Goal: Navigation & Orientation: Find specific page/section

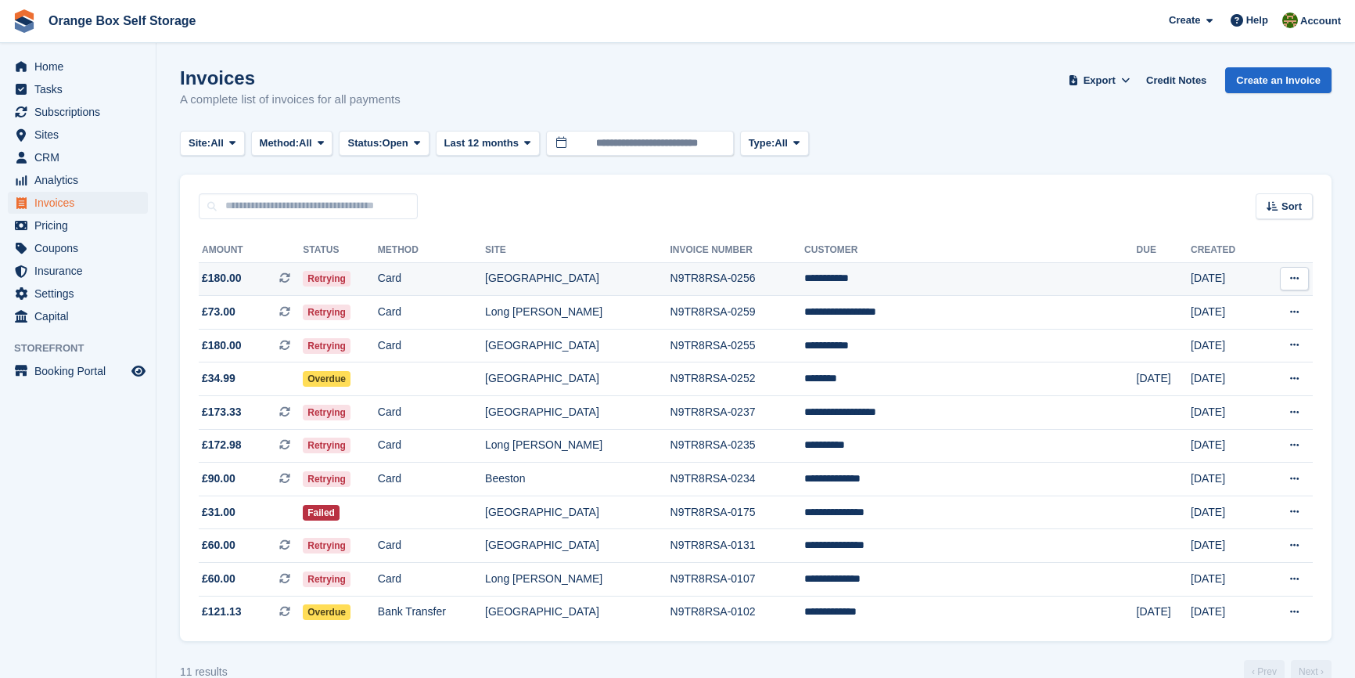
scroll to position [34, 0]
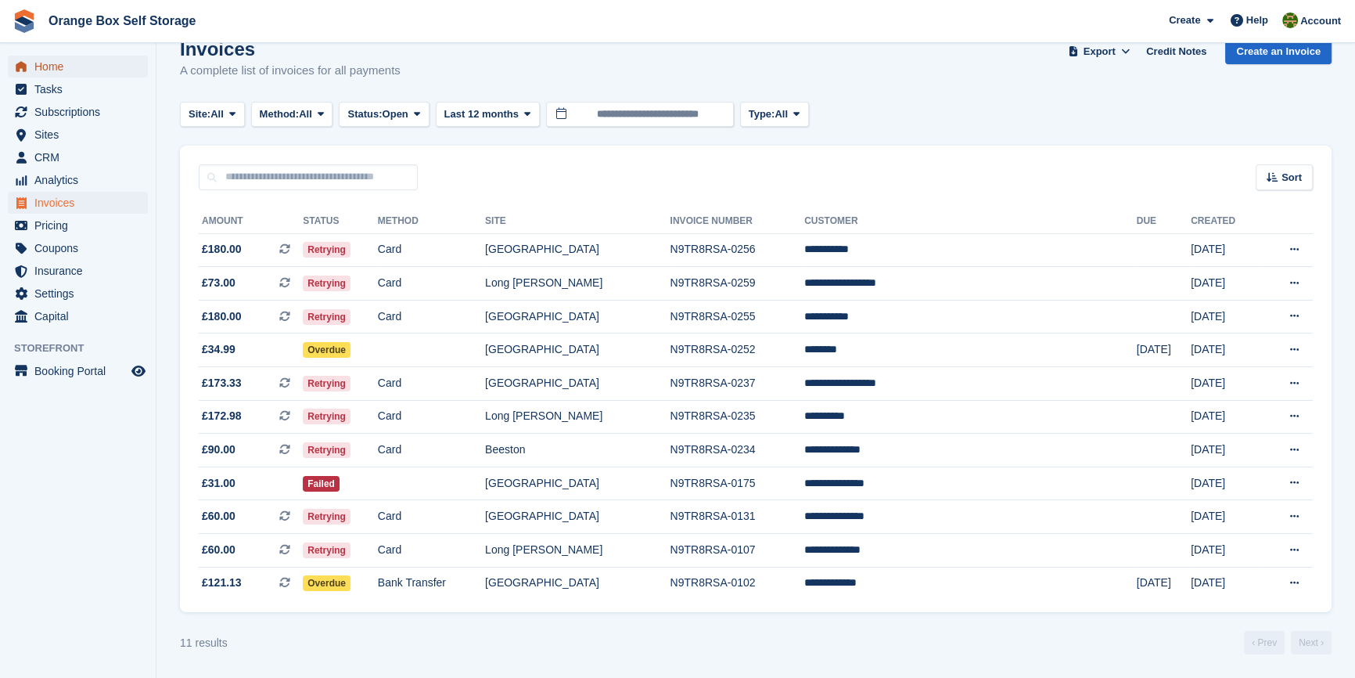
click at [66, 68] on span "Home" at bounding box center [81, 67] width 94 height 22
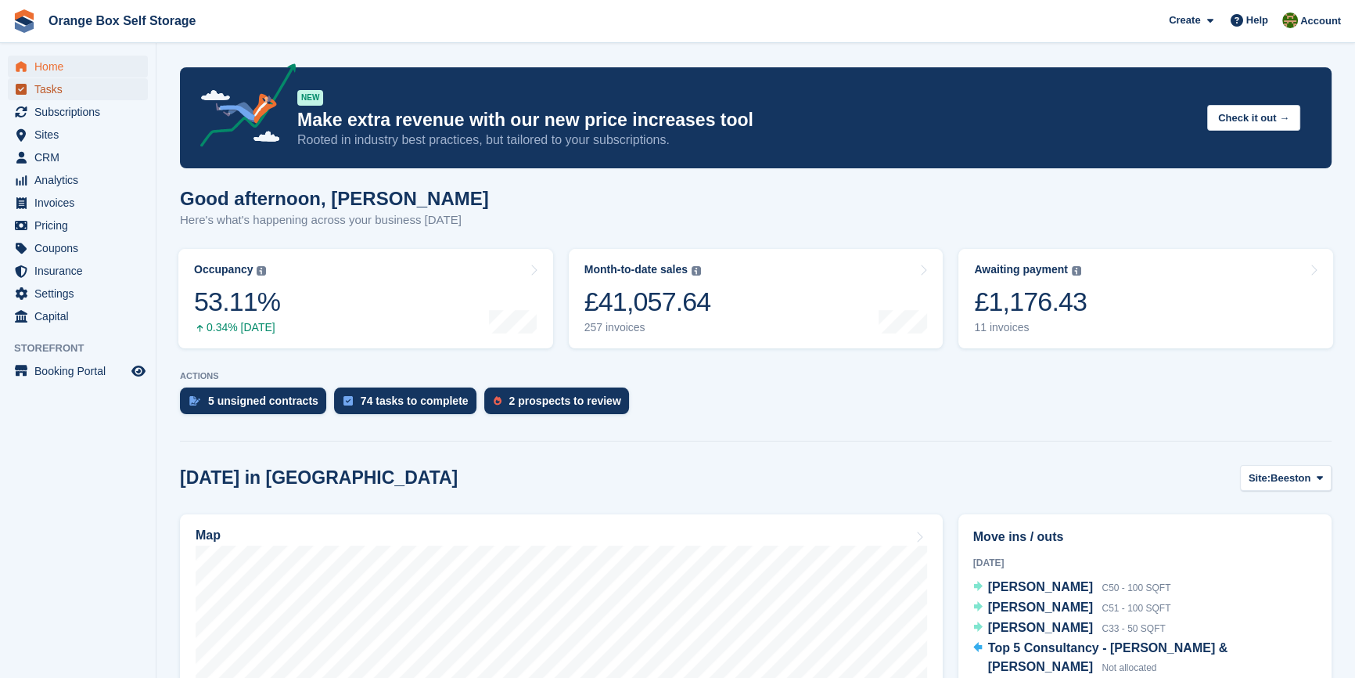
click at [56, 88] on span "Tasks" at bounding box center [81, 89] width 94 height 22
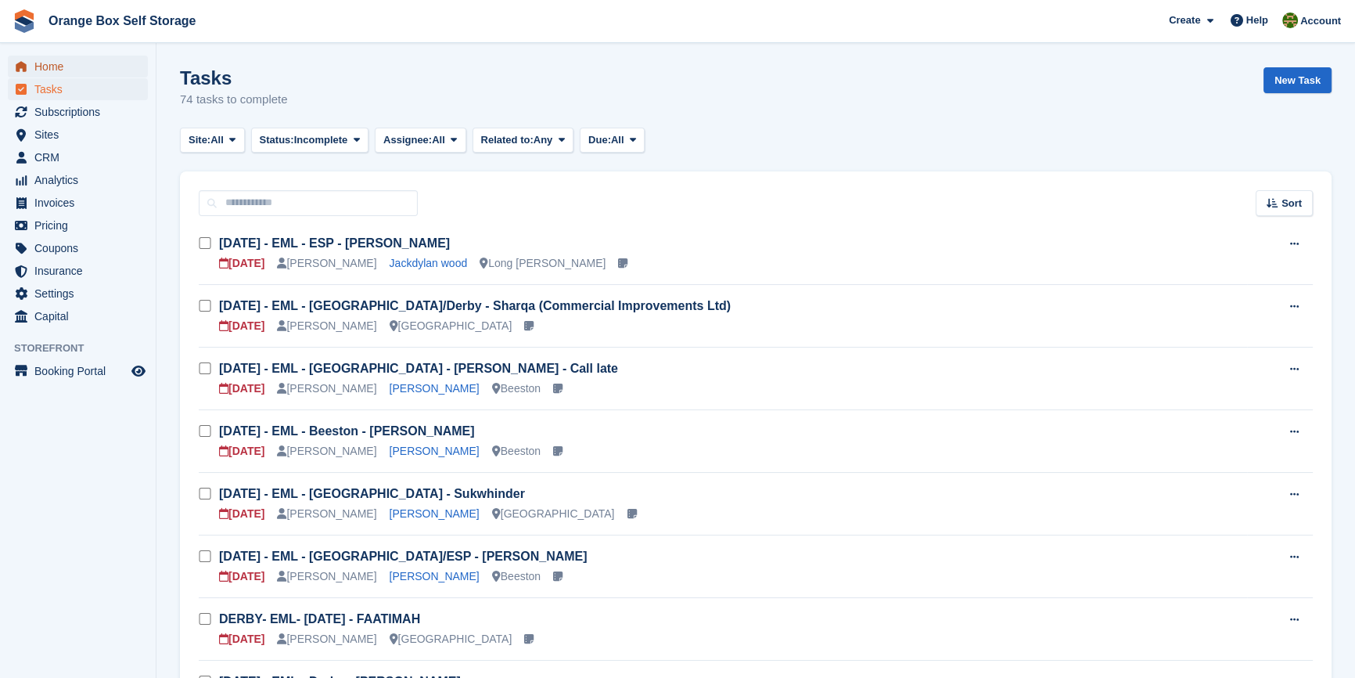
click at [71, 76] on span "Home" at bounding box center [81, 67] width 94 height 22
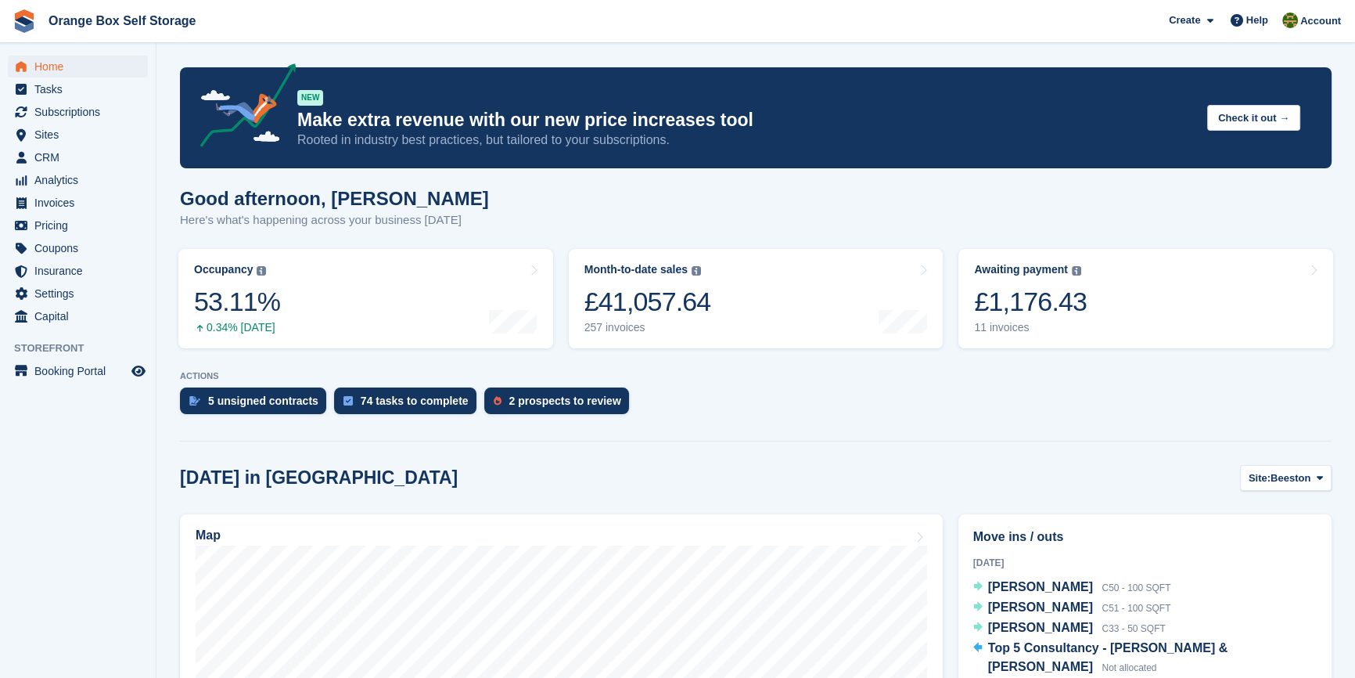
click at [53, 519] on aside "Home Tasks Subscriptions Subscriptions Subscriptions Contracts Price increases …" at bounding box center [78, 342] width 156 height 599
click at [1251, 9] on div "Help" at bounding box center [1250, 20] width 52 height 25
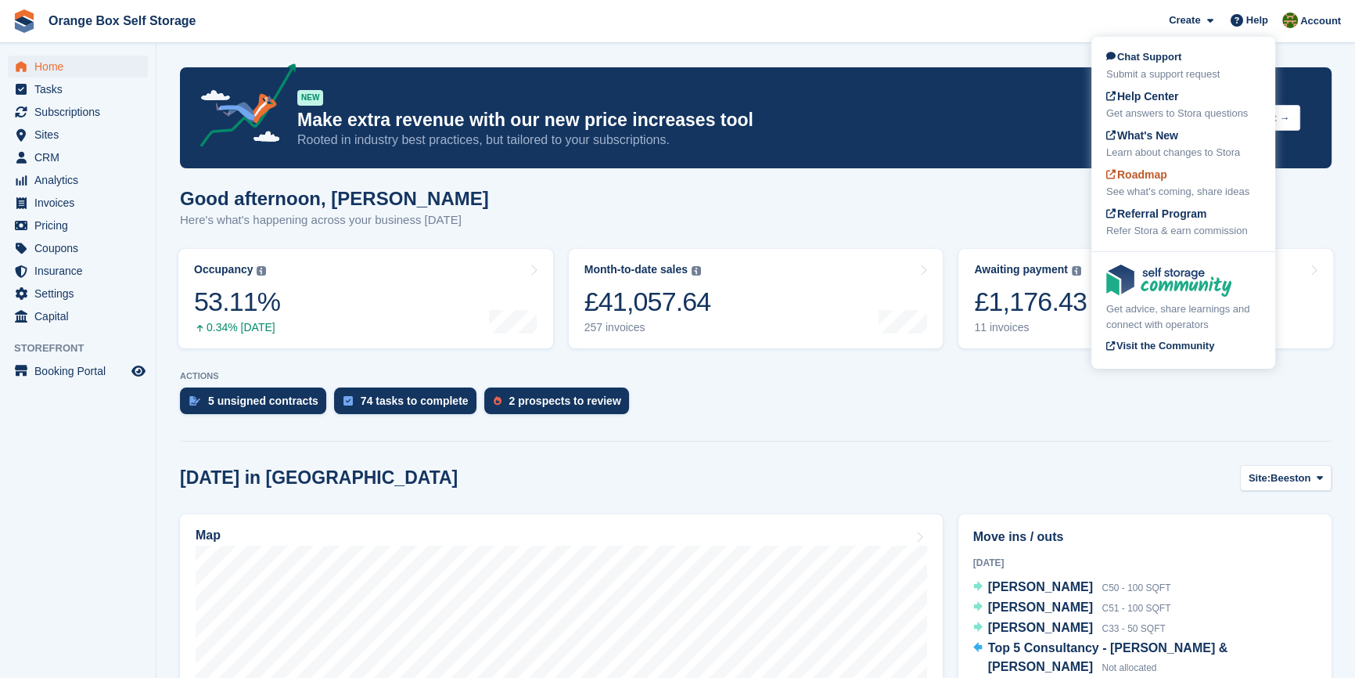
click at [1141, 168] on span "Roadmap" at bounding box center [1136, 174] width 61 height 13
